Goal: Task Accomplishment & Management: Complete application form

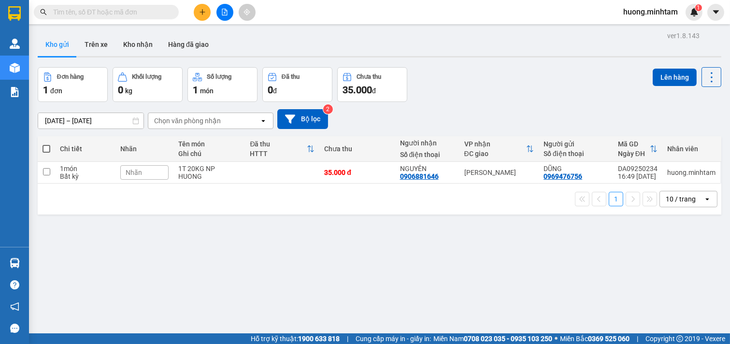
click at [46, 148] on span at bounding box center [47, 149] width 8 height 8
click at [46, 144] on input "checkbox" at bounding box center [46, 144] width 0 height 0
checkbox input "true"
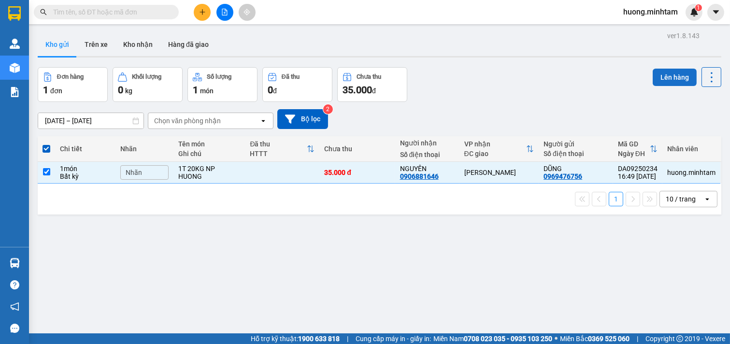
click at [657, 73] on button "Lên hàng" at bounding box center [675, 77] width 44 height 17
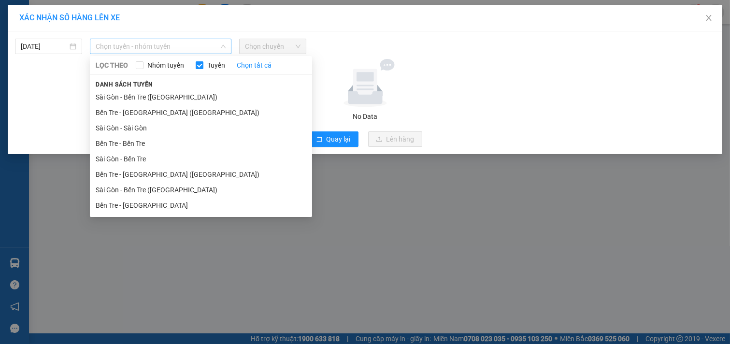
click at [203, 41] on span "Chọn tuyến - nhóm tuyến" at bounding box center [161, 46] width 130 height 14
click at [153, 172] on li "Bến Tre - Sài Gòn (CT)" at bounding box center [201, 174] width 222 height 15
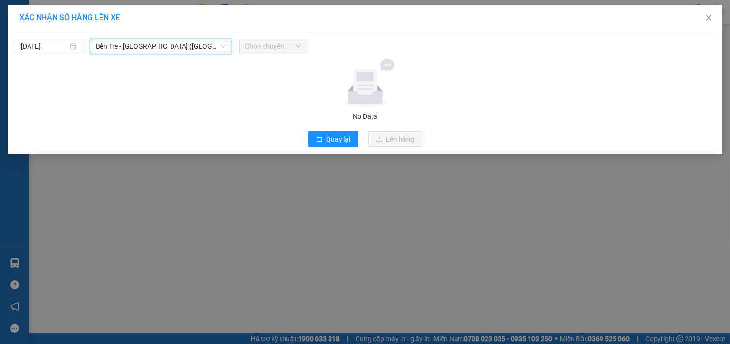
click at [282, 46] on span "Chọn chuyến" at bounding box center [273, 46] width 56 height 14
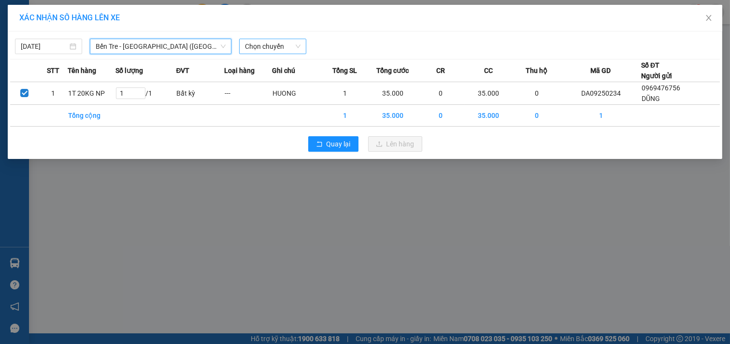
click at [288, 50] on span "Chọn chuyến" at bounding box center [273, 46] width 56 height 14
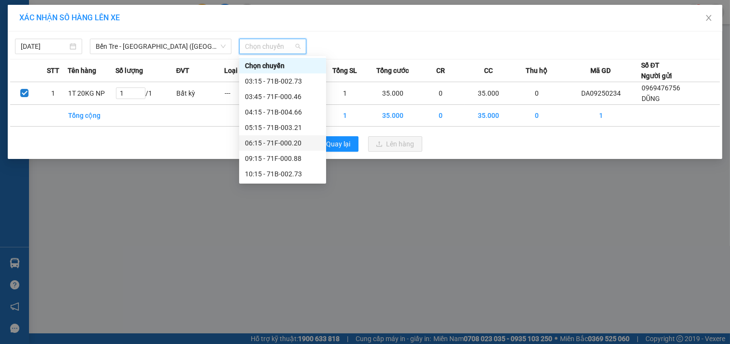
click at [284, 143] on div "06:15 - 71F-000.20" at bounding box center [282, 143] width 75 height 11
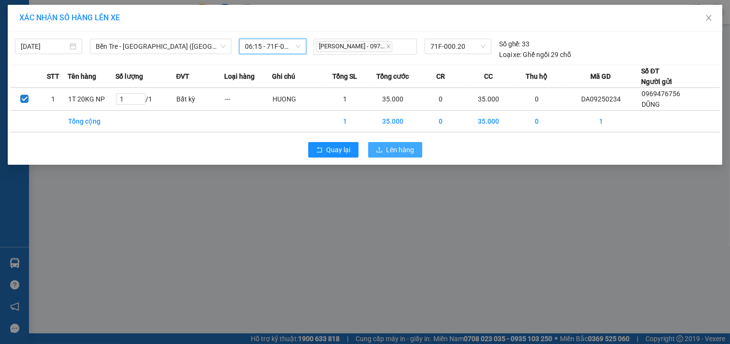
click at [401, 146] on span "Lên hàng" at bounding box center [400, 149] width 28 height 11
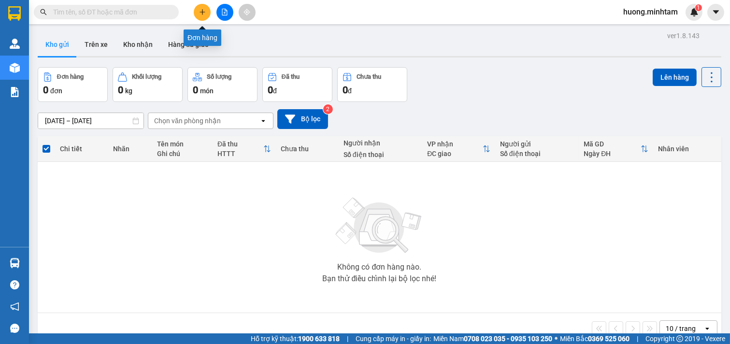
click at [206, 8] on button at bounding box center [202, 12] width 17 height 17
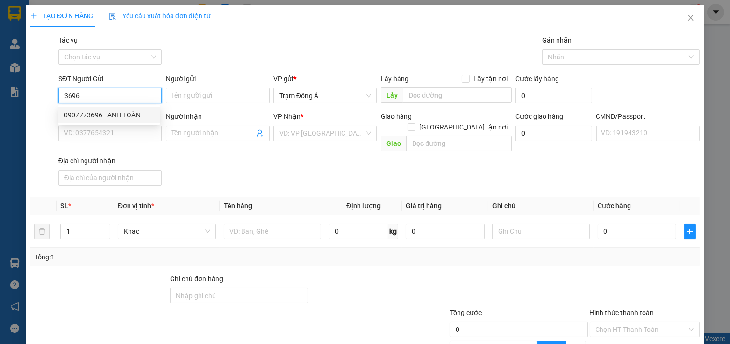
click at [77, 113] on div "0907773696 - ANH TOÀN" at bounding box center [109, 115] width 91 height 11
type input "0907773696"
type input "ANH TOÀN"
type input "0886004729"
type input "TƯỜNG"
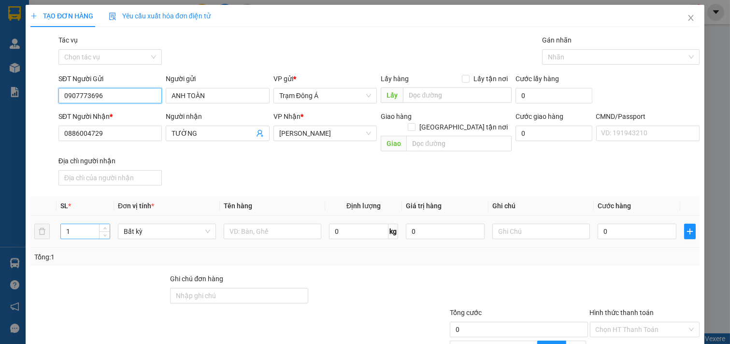
type input "0907773696"
drag, startPoint x: 83, startPoint y: 225, endPoint x: 7, endPoint y: 197, distance: 81.3
click at [0, 200] on div "TẠO ĐƠN HÀNG Yêu cầu xuất hóa đơn điện tử Transit Pickup Surcharge Ids Transit …" at bounding box center [365, 172] width 730 height 344
type input "2"
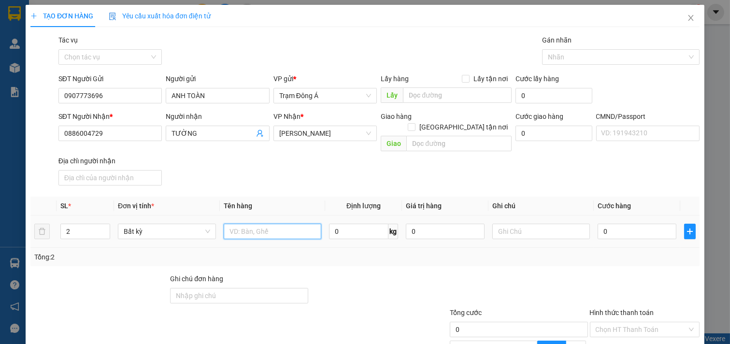
click at [267, 225] on input "text" at bounding box center [273, 231] width 98 height 15
type input "1t 1t mus 12.23kg"
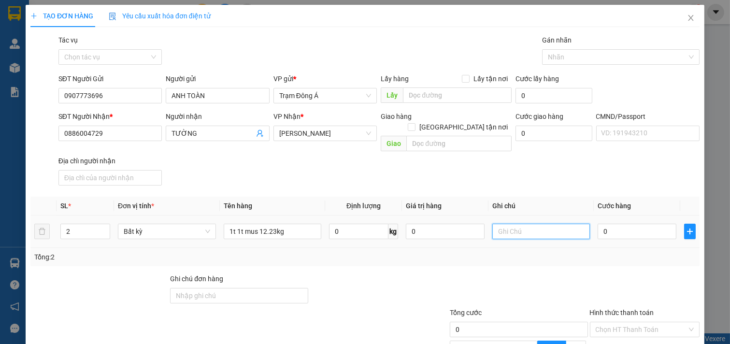
click at [525, 224] on input "text" at bounding box center [541, 231] width 98 height 15
type input "huong"
type input "7"
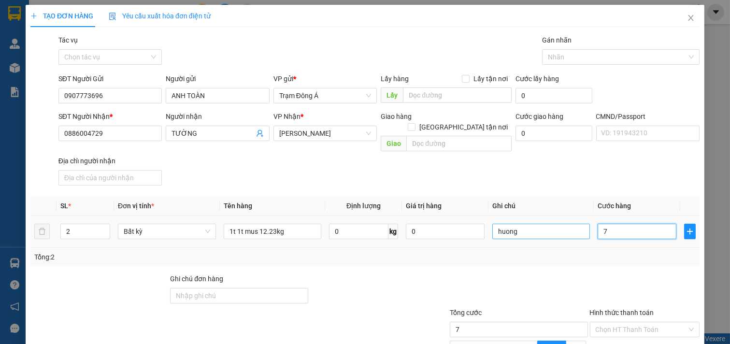
type input "70"
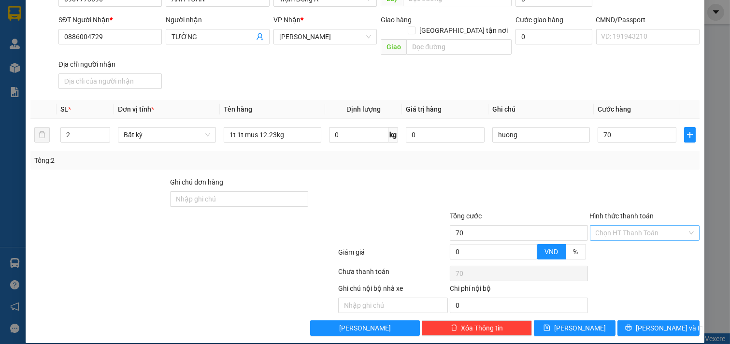
type input "70.000"
click at [636, 226] on input "Hình thức thanh toán" at bounding box center [642, 233] width 92 height 14
click at [623, 246] on div "Tại văn phòng" at bounding box center [637, 241] width 97 height 11
type input "0"
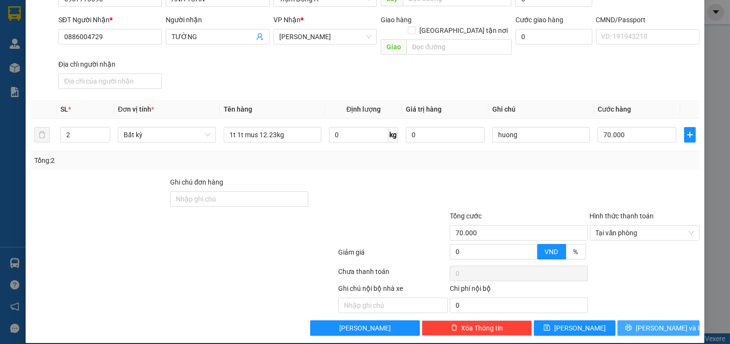
click at [659, 323] on span "[PERSON_NAME] và In" at bounding box center [670, 328] width 68 height 11
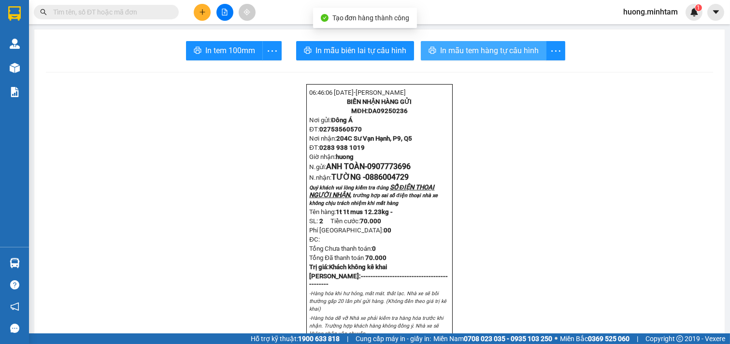
click at [496, 53] on span "In mẫu tem hàng tự cấu hình" at bounding box center [489, 50] width 99 height 12
click at [225, 51] on div "In tem 100mm" at bounding box center [234, 50] width 96 height 19
click at [225, 51] on span "In tem 100mm" at bounding box center [230, 50] width 50 height 12
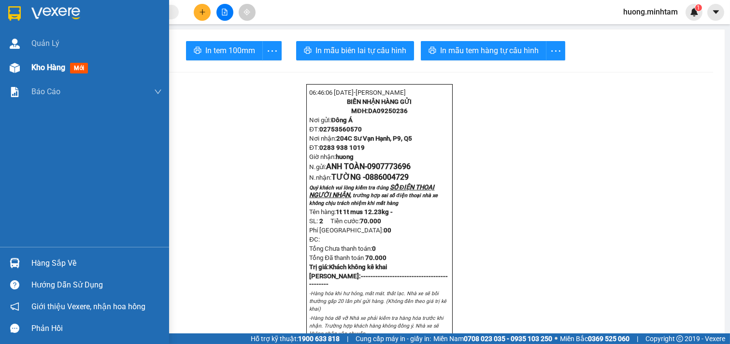
click at [49, 67] on span "Kho hàng" at bounding box center [48, 67] width 34 height 9
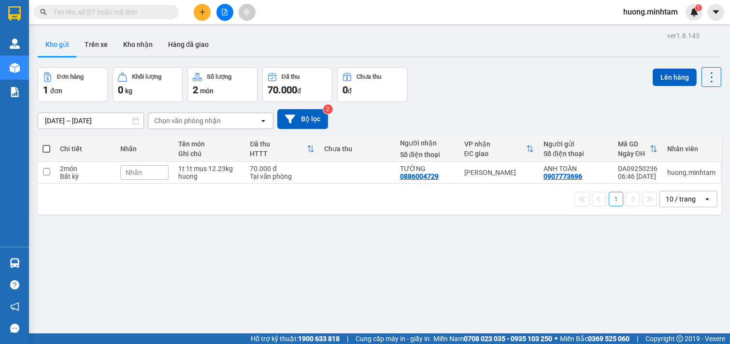
click at [49, 148] on span at bounding box center [47, 149] width 8 height 8
click at [46, 144] on input "checkbox" at bounding box center [46, 144] width 0 height 0
checkbox input "true"
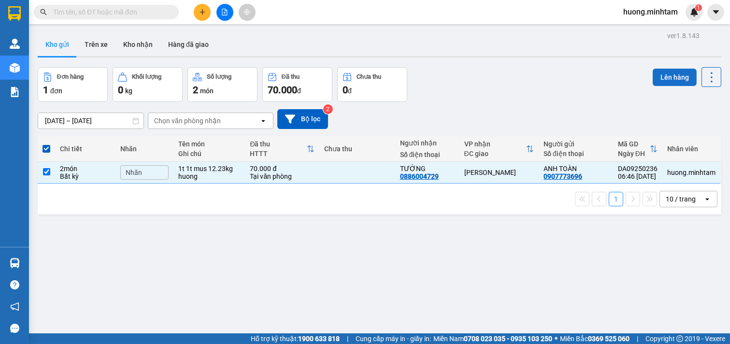
click at [681, 73] on button "Lên hàng" at bounding box center [675, 77] width 44 height 17
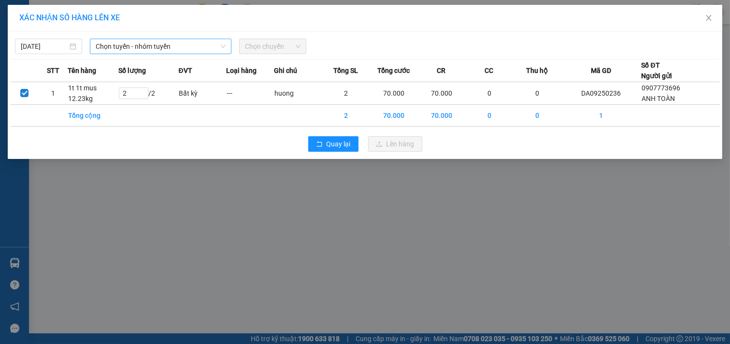
click at [218, 50] on span "Chọn tuyến - nhóm tuyến" at bounding box center [161, 46] width 130 height 14
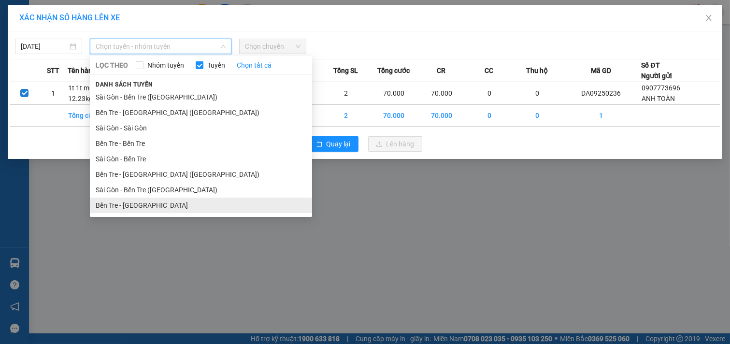
click at [139, 206] on li "Bến Tre - Sài Gòn" at bounding box center [201, 205] width 222 height 15
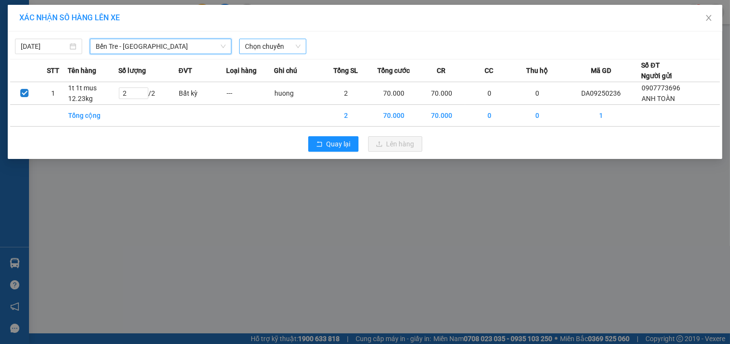
click at [279, 46] on span "Chọn chuyến" at bounding box center [273, 46] width 56 height 14
click at [61, 42] on input "13/09/2025" at bounding box center [44, 46] width 47 height 11
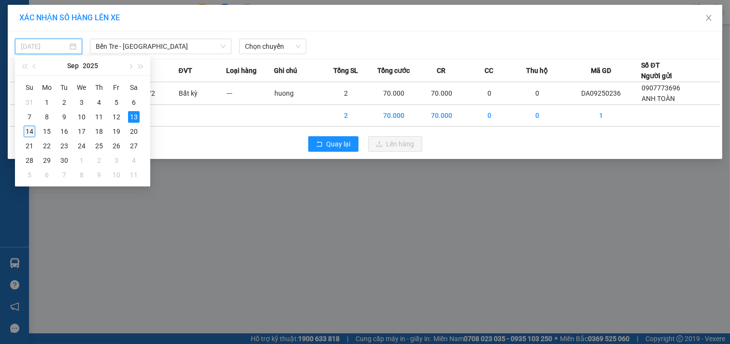
click at [28, 129] on div "14" at bounding box center [30, 132] width 12 height 12
type input "[DATE]"
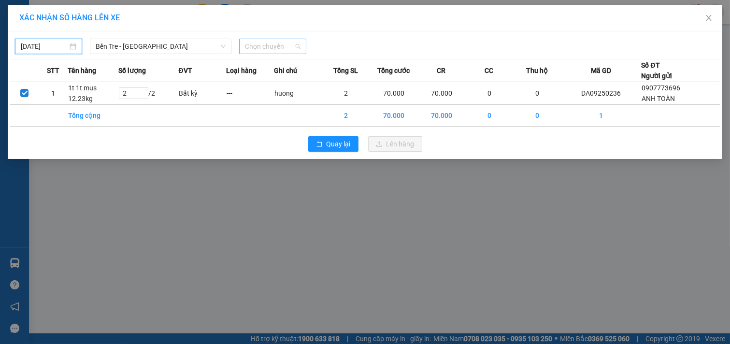
click at [265, 42] on span "Chọn chuyến" at bounding box center [273, 46] width 56 height 14
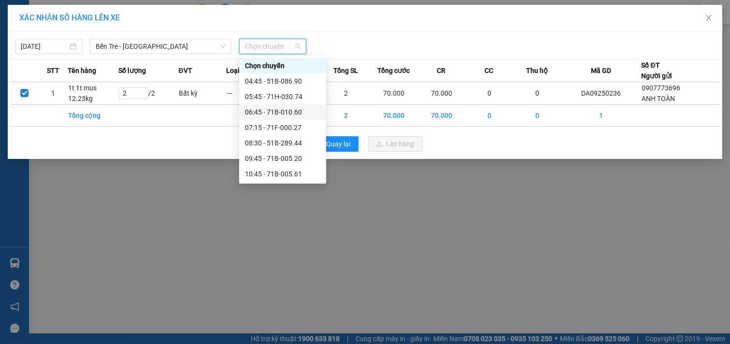
click at [268, 109] on div "06:45 - 71B-010.60" at bounding box center [282, 112] width 75 height 11
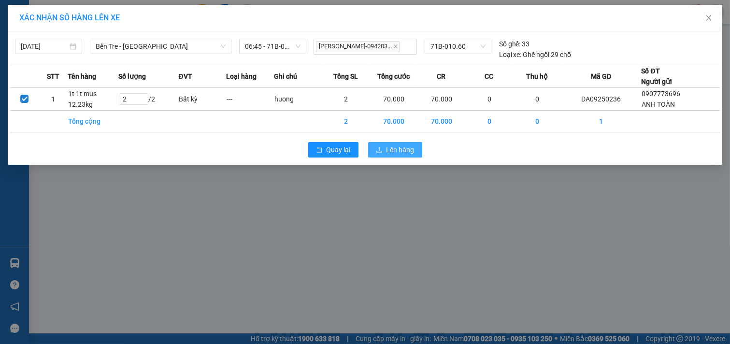
drag, startPoint x: 401, startPoint y: 152, endPoint x: 409, endPoint y: 137, distance: 16.2
click at [403, 151] on span "Lên hàng" at bounding box center [400, 149] width 28 height 11
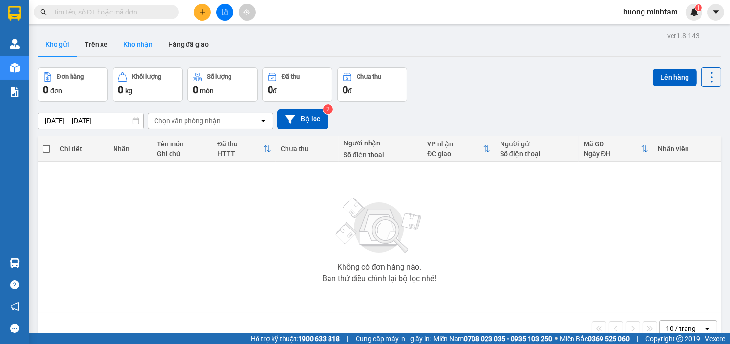
click at [139, 54] on button "Kho nhận" at bounding box center [137, 44] width 45 height 23
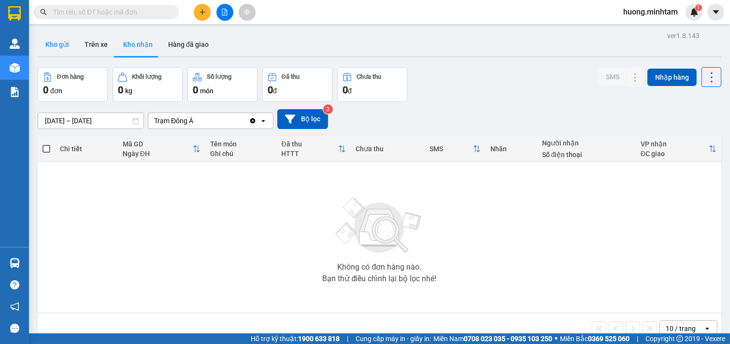
click at [62, 47] on button "Kho gửi" at bounding box center [57, 44] width 39 height 23
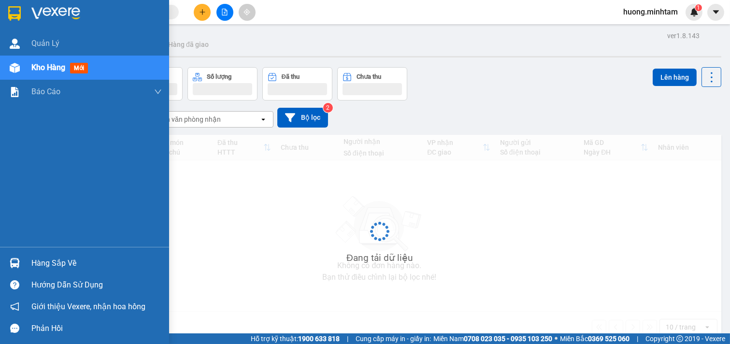
click at [57, 263] on div "Hàng sắp về" at bounding box center [96, 263] width 130 height 14
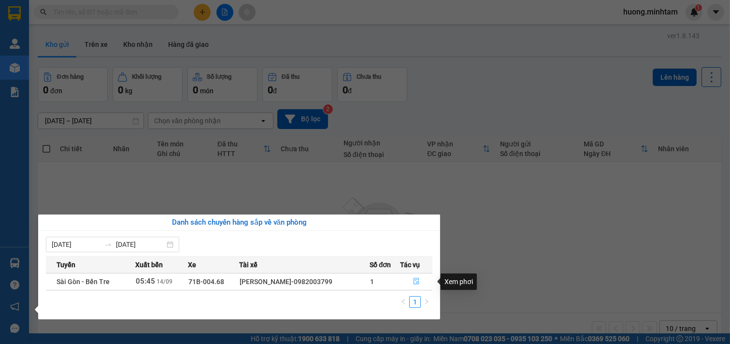
click at [414, 280] on icon "file-done" at bounding box center [417, 281] width 6 height 7
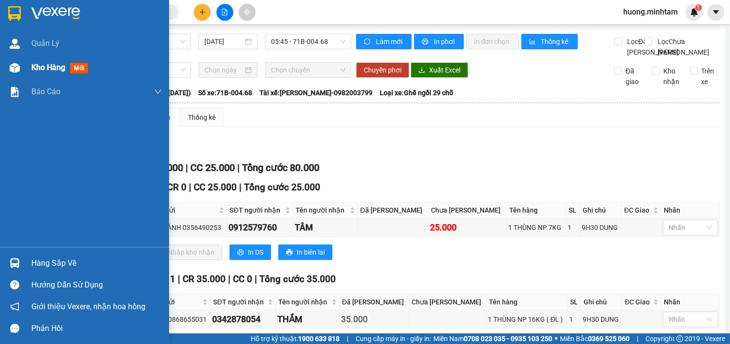
click at [49, 70] on span "Kho hàng" at bounding box center [48, 67] width 34 height 9
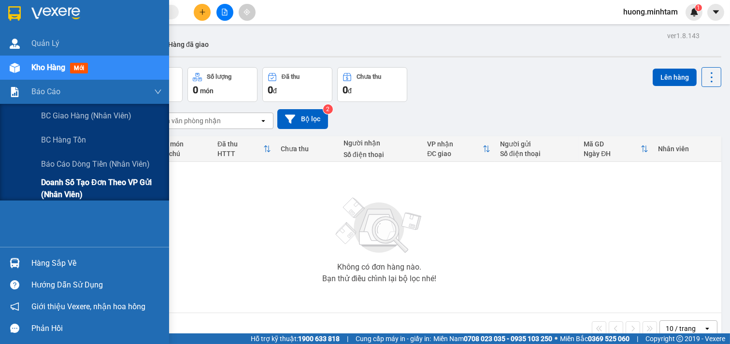
click at [93, 182] on span "Doanh số tạo đơn theo VP gửi (nhân viên)" at bounding box center [101, 188] width 121 height 24
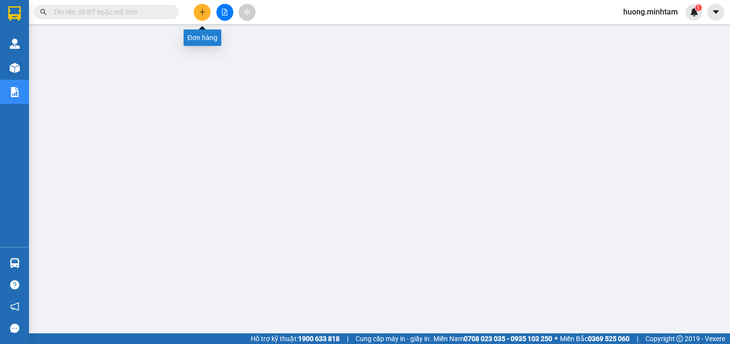
click at [204, 15] on icon "plus" at bounding box center [202, 12] width 7 height 7
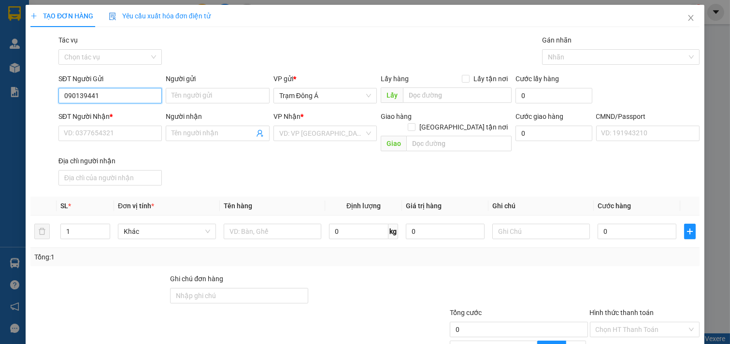
type input "0901394415"
click at [115, 113] on div "0901394415 - THẢO" at bounding box center [109, 115] width 91 height 11
type input "THẢO"
type input "0902908764"
type input "NGÂN"
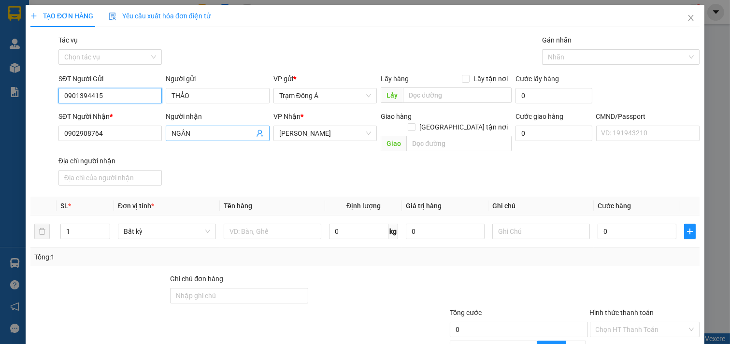
type input "0901394415"
click at [257, 132] on icon "user-add" at bounding box center [260, 133] width 6 height 7
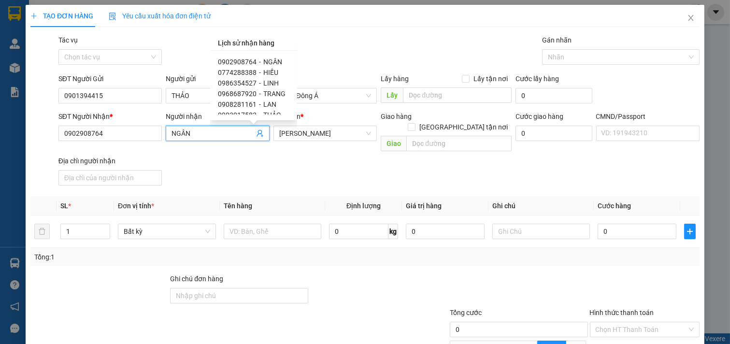
click at [247, 94] on span "0968687920" at bounding box center [237, 94] width 39 height 8
type input "0968687920"
type input "TRANG"
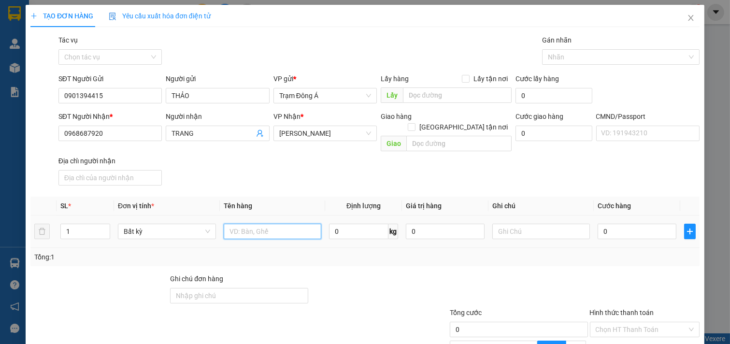
click at [245, 224] on input "text" at bounding box center [273, 231] width 98 height 15
type input "1T 5KG"
click at [518, 225] on input "text" at bounding box center [541, 231] width 98 height 15
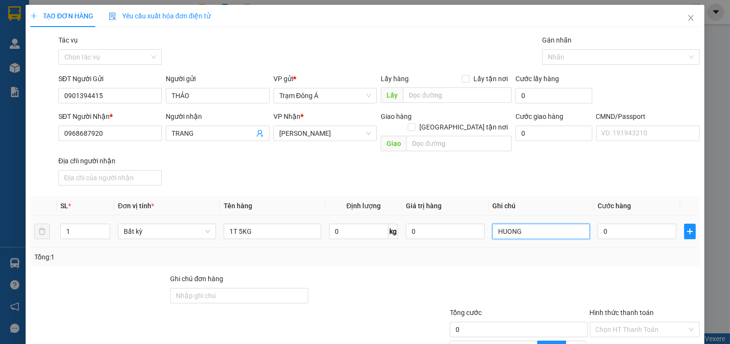
type input "HUONG"
type input "2"
type input "20"
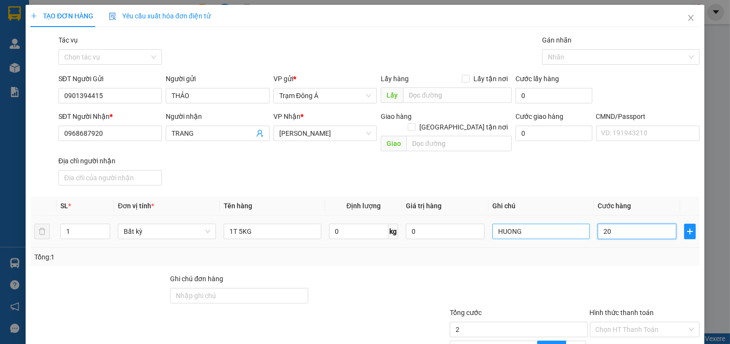
type input "20"
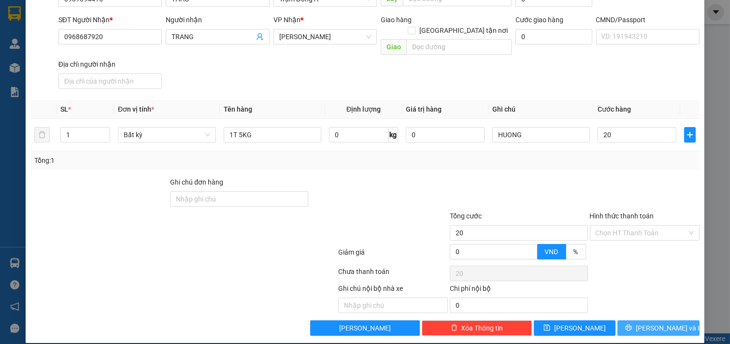
type input "20.000"
click at [664, 323] on span "[PERSON_NAME] và In" at bounding box center [670, 328] width 68 height 11
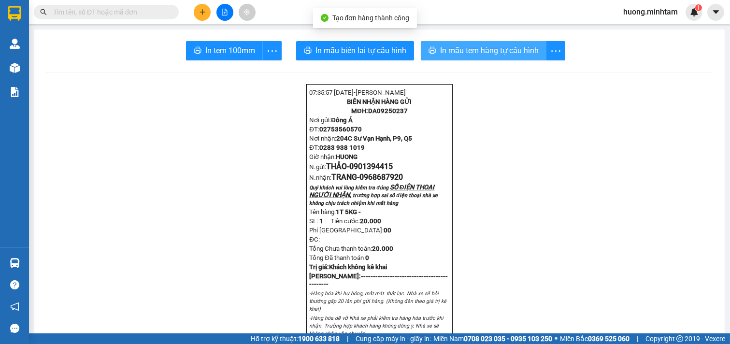
click at [459, 42] on button "In mẫu tem hàng tự cấu hình" at bounding box center [484, 50] width 126 height 19
click at [233, 55] on span "In tem 100mm" at bounding box center [230, 50] width 50 height 12
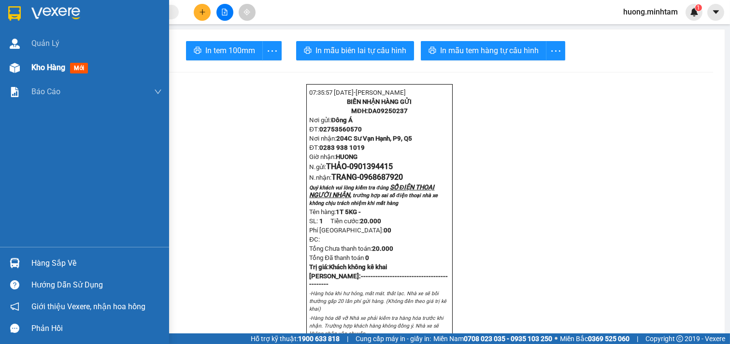
click at [49, 63] on span "Kho hàng" at bounding box center [48, 67] width 34 height 9
